Goal: Check status

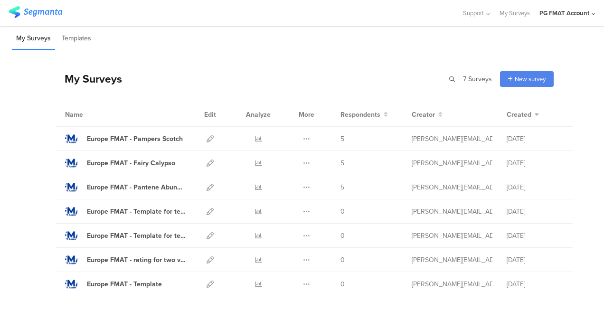
click at [575, 20] on div "PG FMAT Account" at bounding box center [567, 13] width 56 height 26
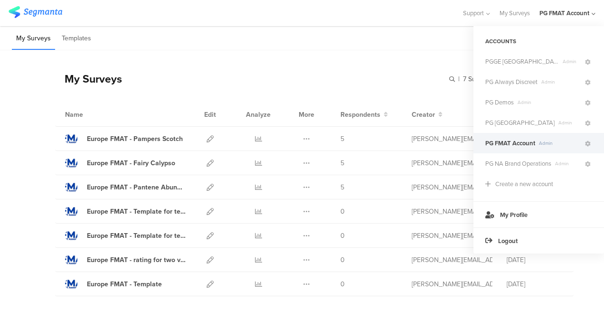
click at [511, 140] on span "PG FMAT Account" at bounding box center [510, 143] width 50 height 9
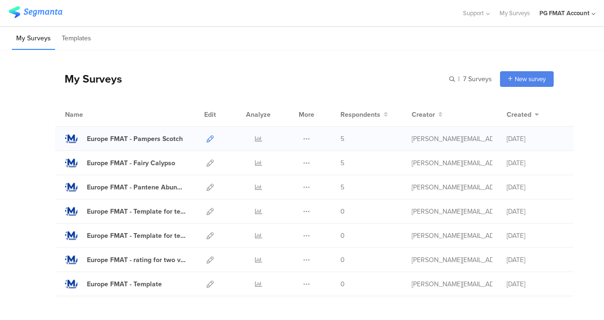
click at [206, 138] on icon at bounding box center [209, 138] width 7 height 7
click at [255, 138] on icon at bounding box center [258, 138] width 7 height 7
